Goal: Register for event/course

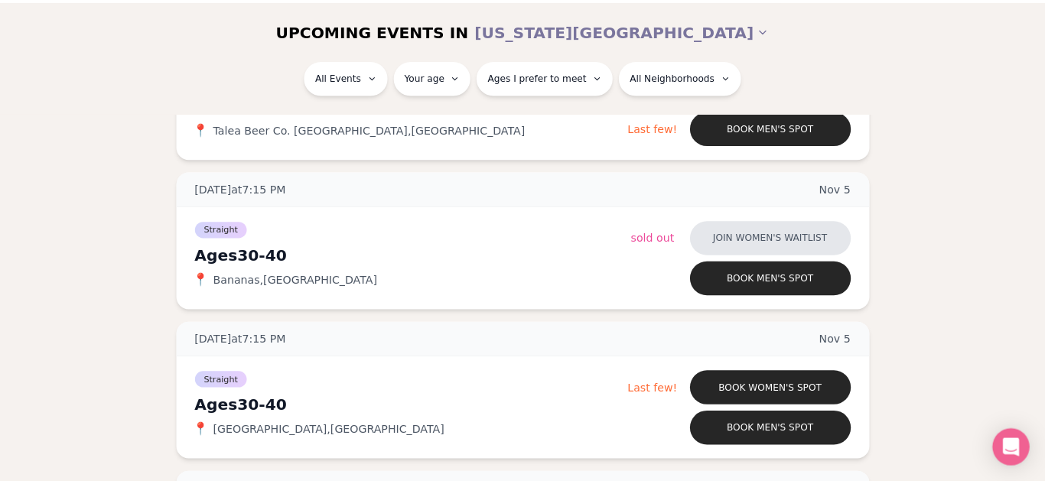
scroll to position [4141, 0]
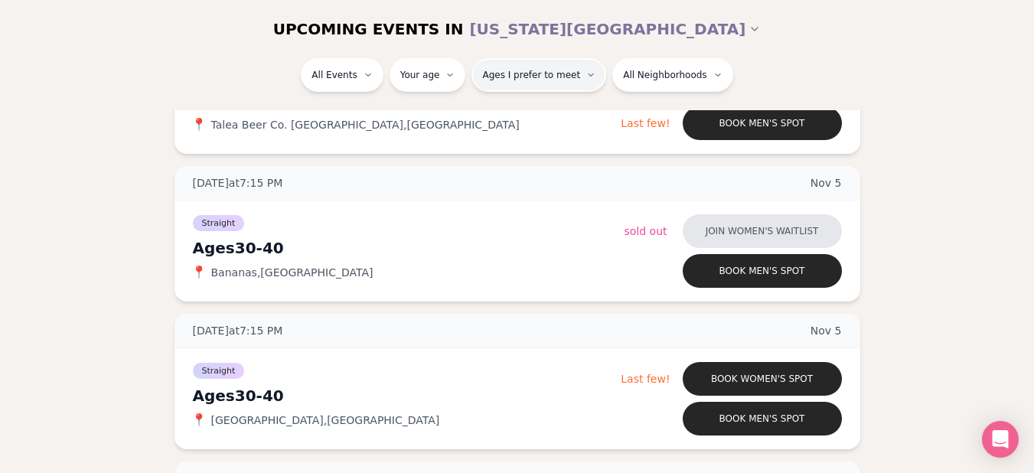
click at [586, 77] on icon "button" at bounding box center [590, 74] width 9 height 9
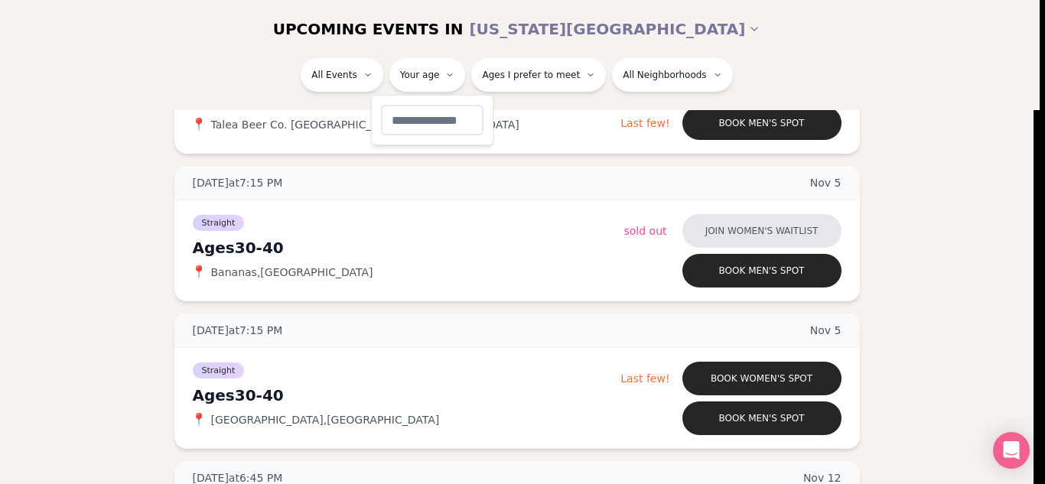
type input "**"
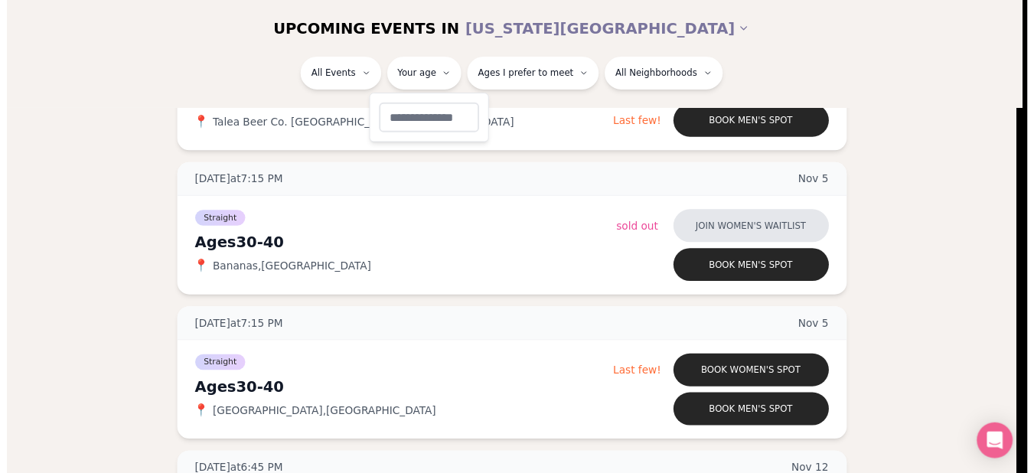
scroll to position [288, 0]
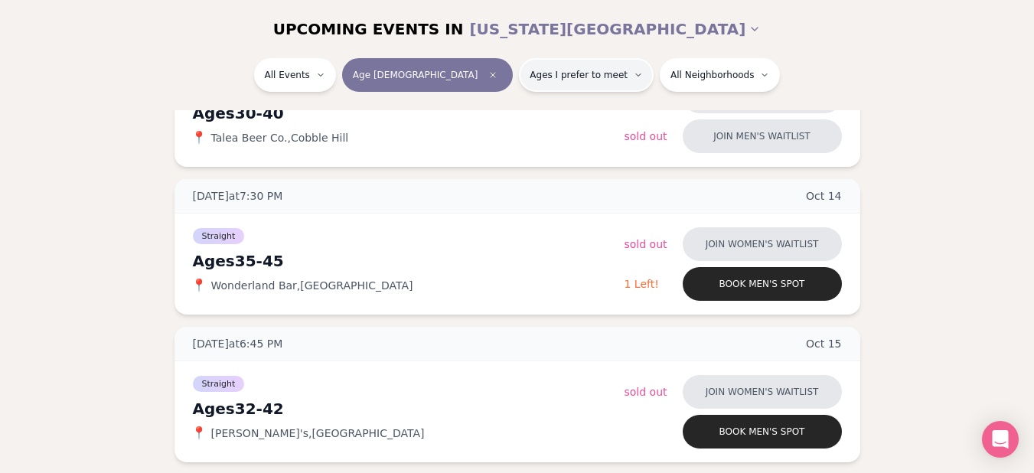
click at [519, 85] on button "Ages I prefer to meet" at bounding box center [586, 75] width 135 height 34
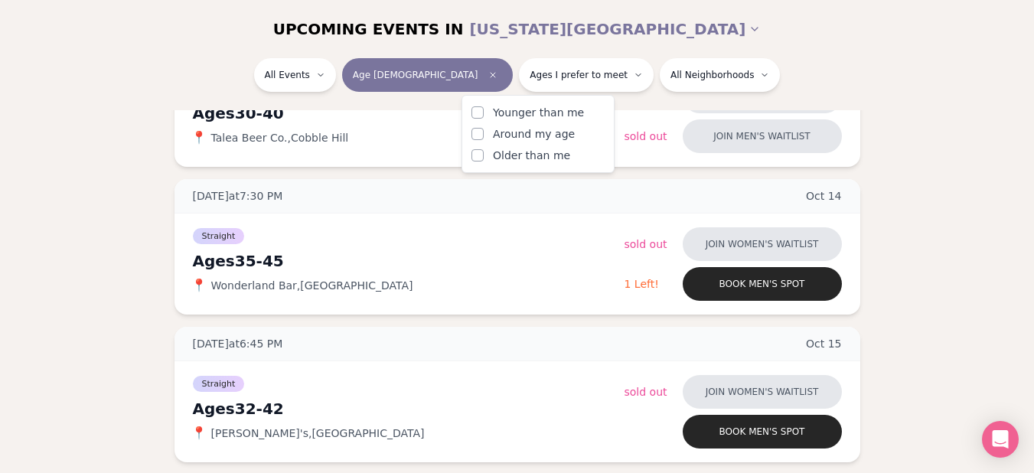
click at [480, 136] on button "Around my age" at bounding box center [477, 134] width 12 height 12
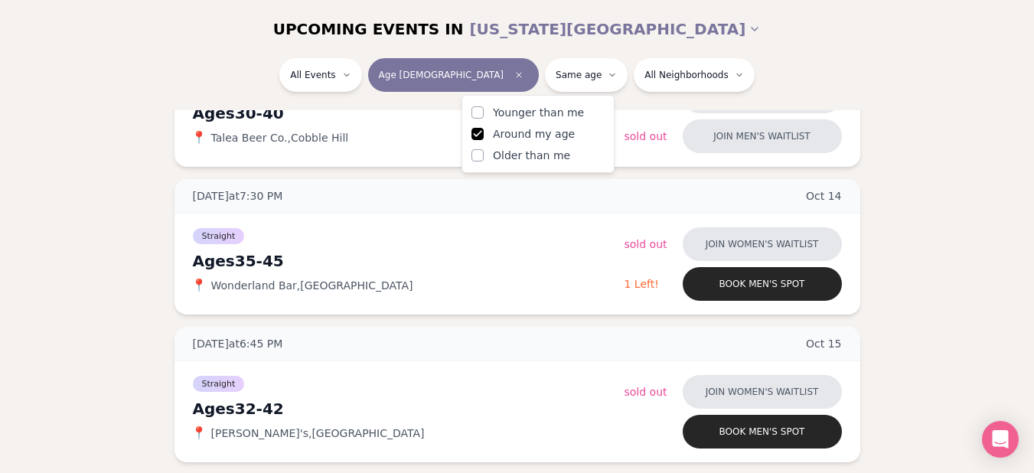
click at [636, 103] on div "All Events Age 35 Same age All Neighborhoods" at bounding box center [517, 84] width 1034 height 52
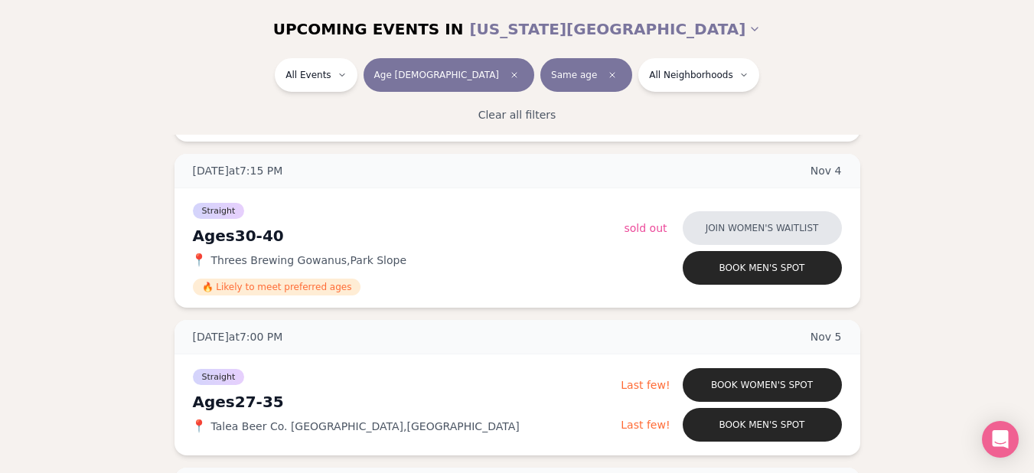
scroll to position [3703, 0]
